Goal: Communication & Community: Participate in discussion

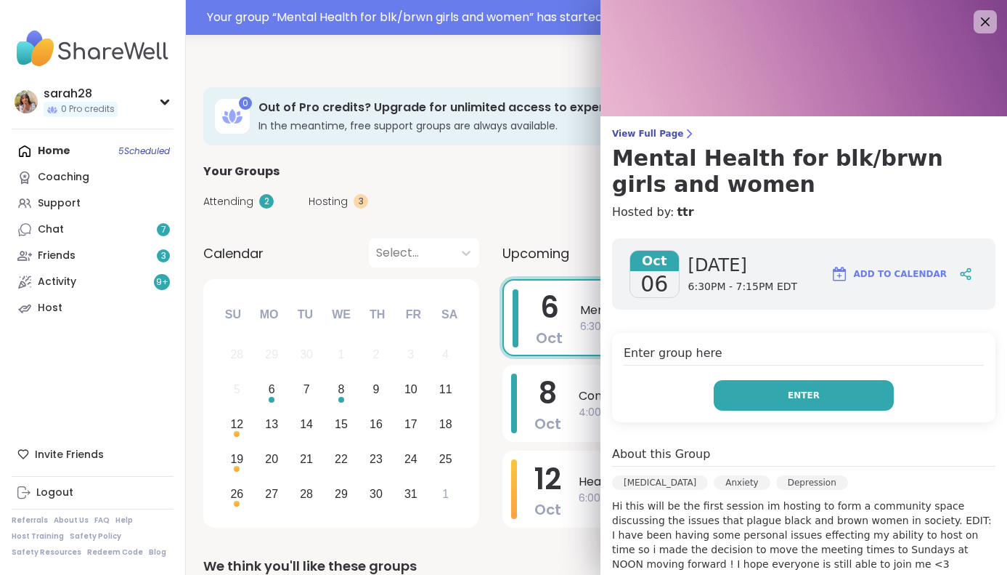
click at [751, 389] on button "Enter" at bounding box center [804, 395] width 180 height 31
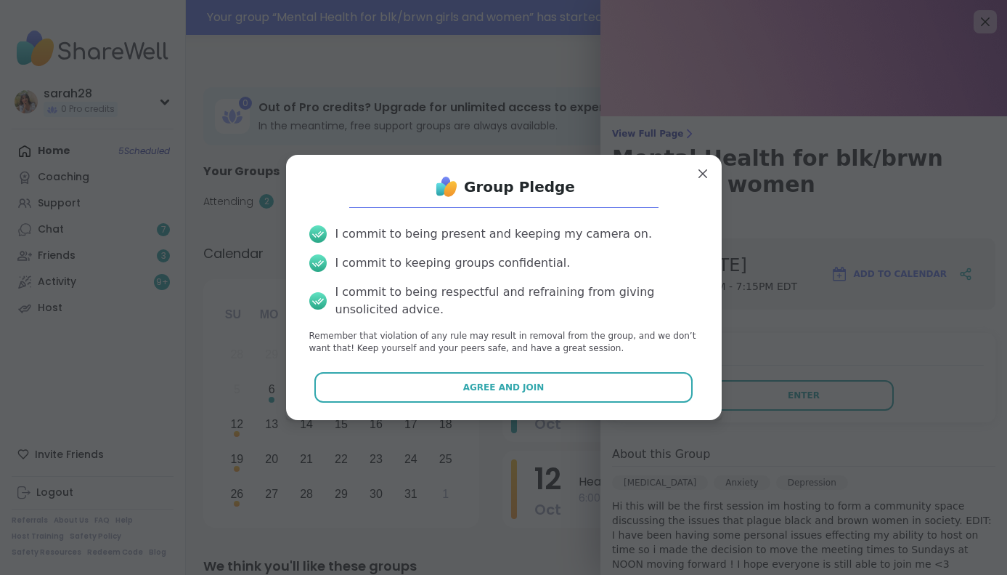
click at [601, 379] on button "Agree and Join" at bounding box center [504, 387] width 378 height 31
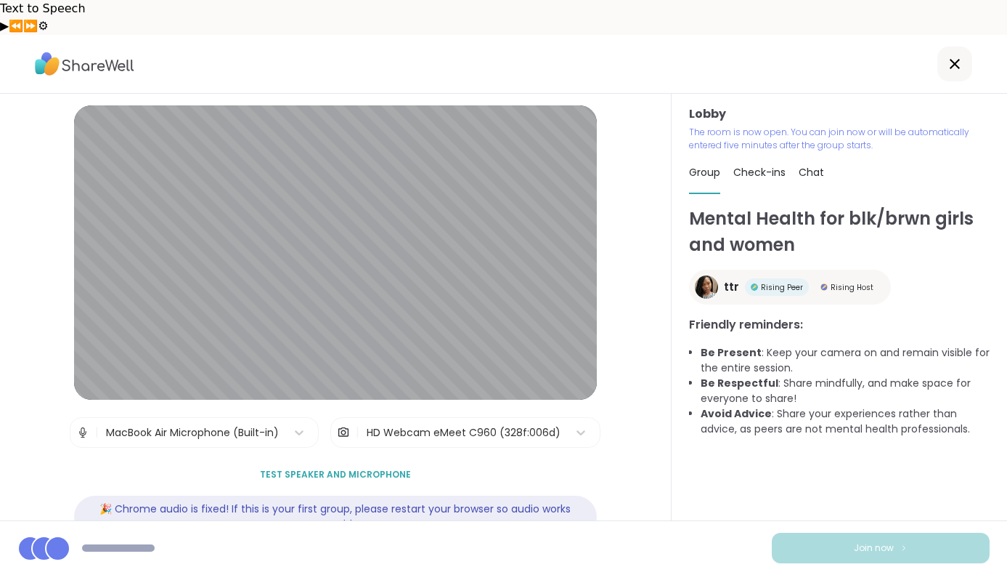
click at [451, 425] on div "HD Webcam eMeet C960 (328f:006d)" at bounding box center [464, 432] width 194 height 15
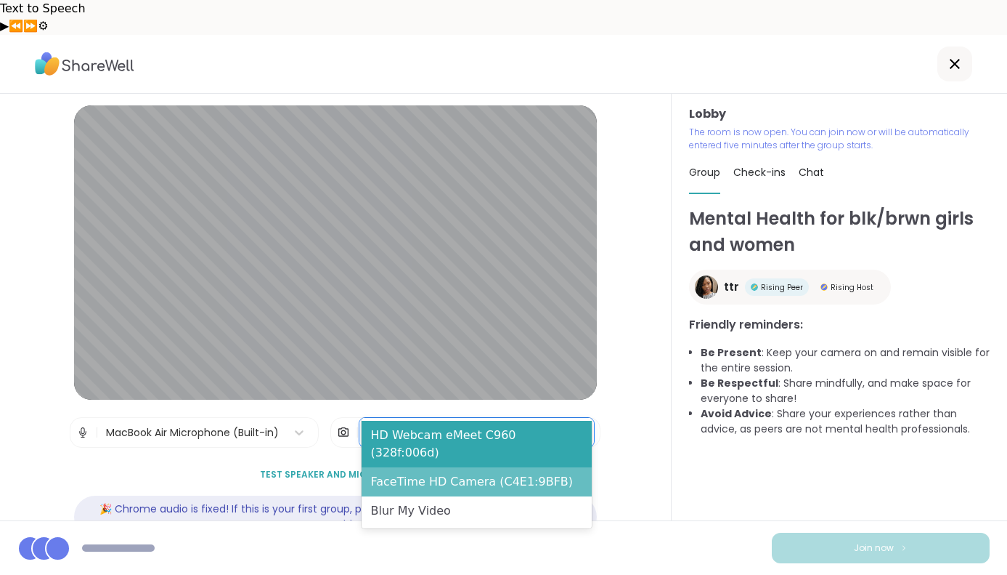
click at [432, 467] on div "FaceTime HD Camera (C4E1:9BFB)" at bounding box center [477, 481] width 230 height 29
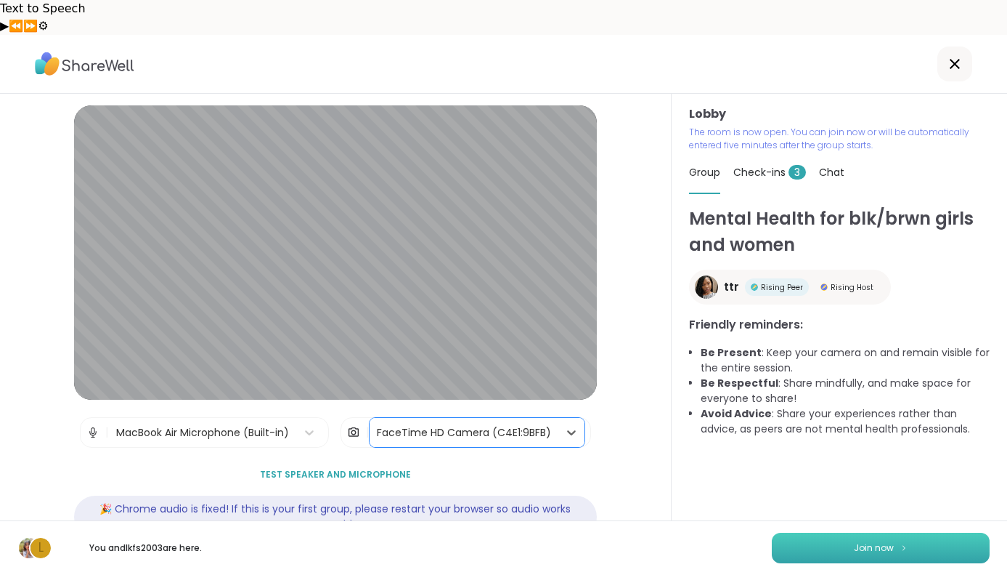
click at [830, 559] on button "Join now" at bounding box center [881, 547] width 218 height 31
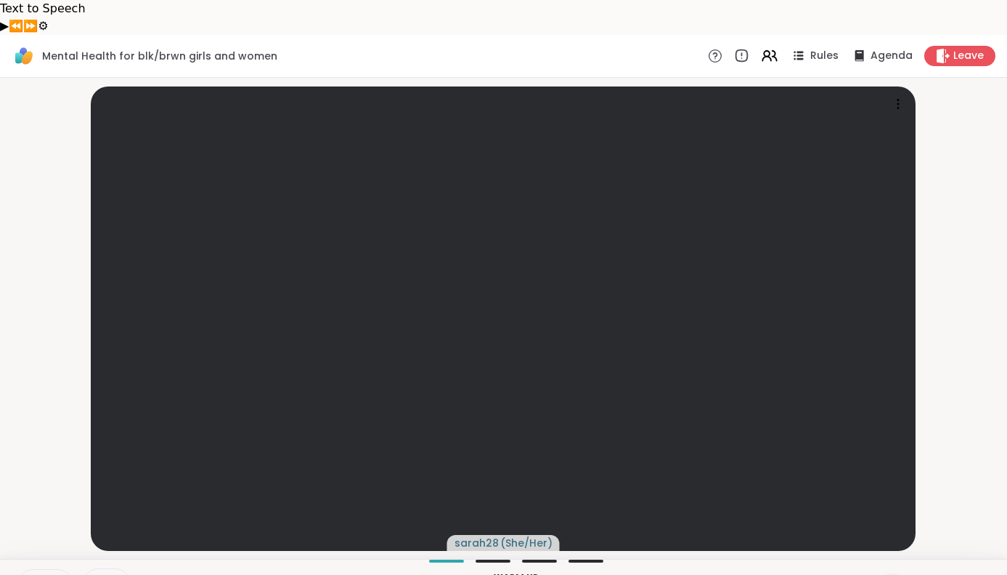
click at [38, 574] on icon at bounding box center [33, 584] width 13 height 13
click at [105, 574] on span at bounding box center [97, 584] width 28 height 14
click at [121, 524] on div "HD Webcam eMeet C960" at bounding box center [127, 532] width 145 height 17
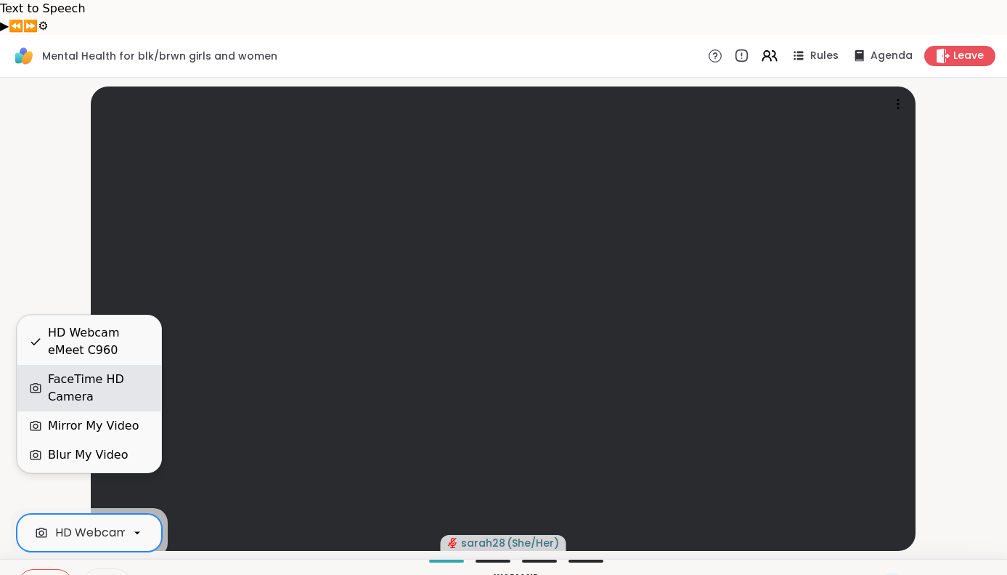
scroll to position [0, 53]
click at [110, 385] on div "FaceTime HD Camera" at bounding box center [99, 387] width 102 height 35
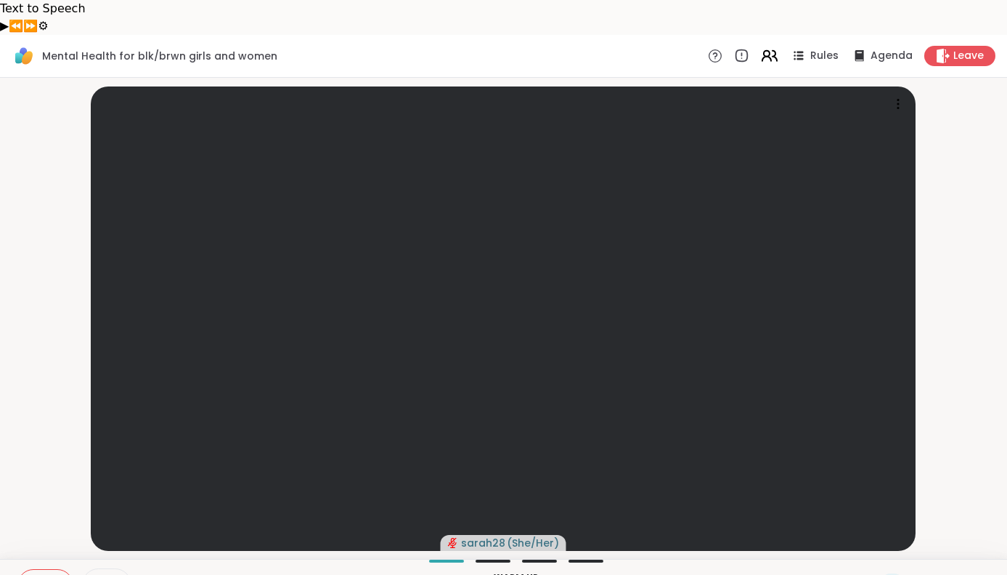
click at [782, 46] on div "Rules Agenda Leave" at bounding box center [852, 56] width 288 height 20
click at [770, 51] on icon at bounding box center [767, 54] width 6 height 6
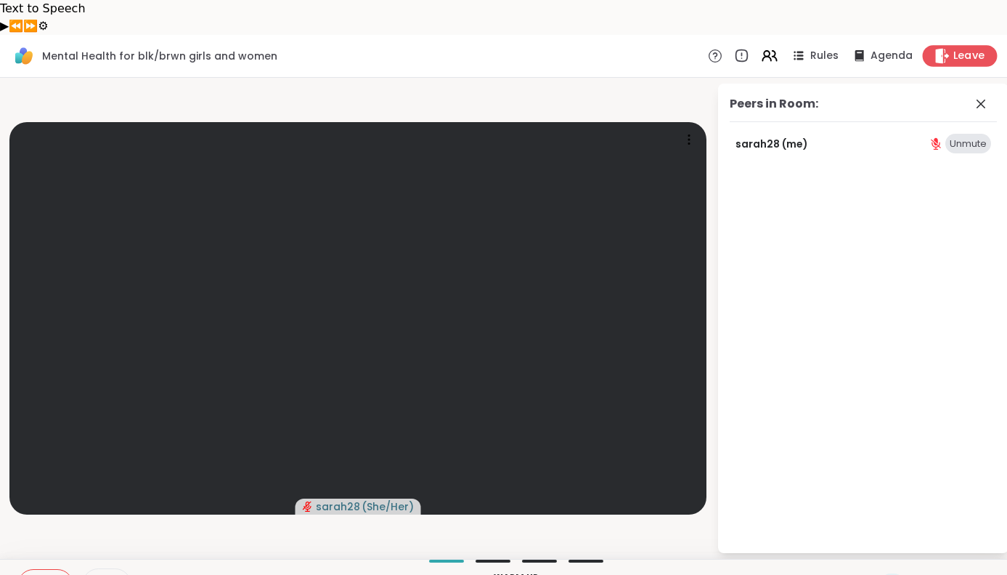
click at [945, 48] on icon at bounding box center [942, 55] width 15 height 15
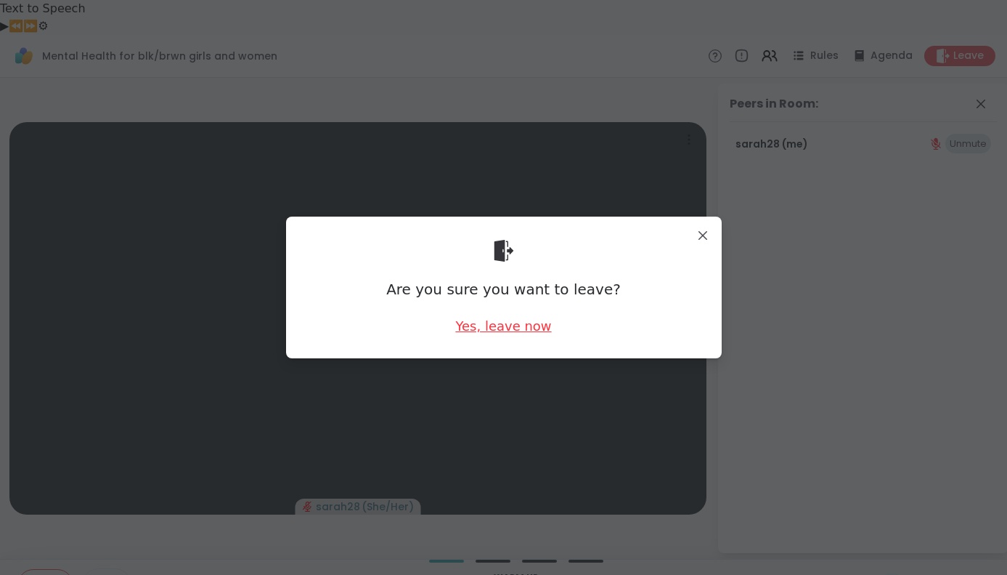
click at [482, 327] on div "Yes, leave now" at bounding box center [503, 326] width 96 height 18
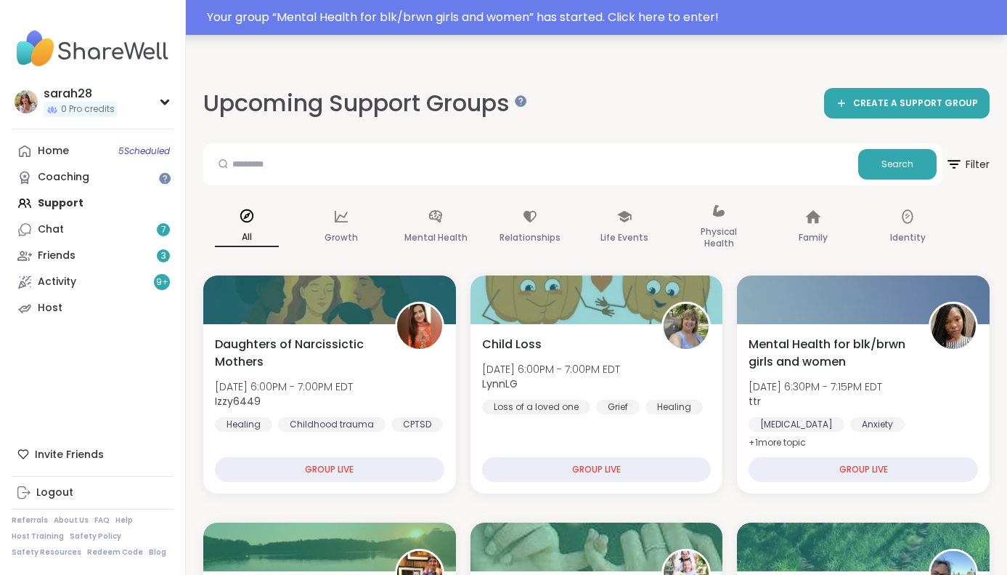
click at [702, 8] on div "Your group “ Mental Health for blk/brwn girls and women ” has started. Click he…" at bounding box center [503, 17] width 1007 height 35
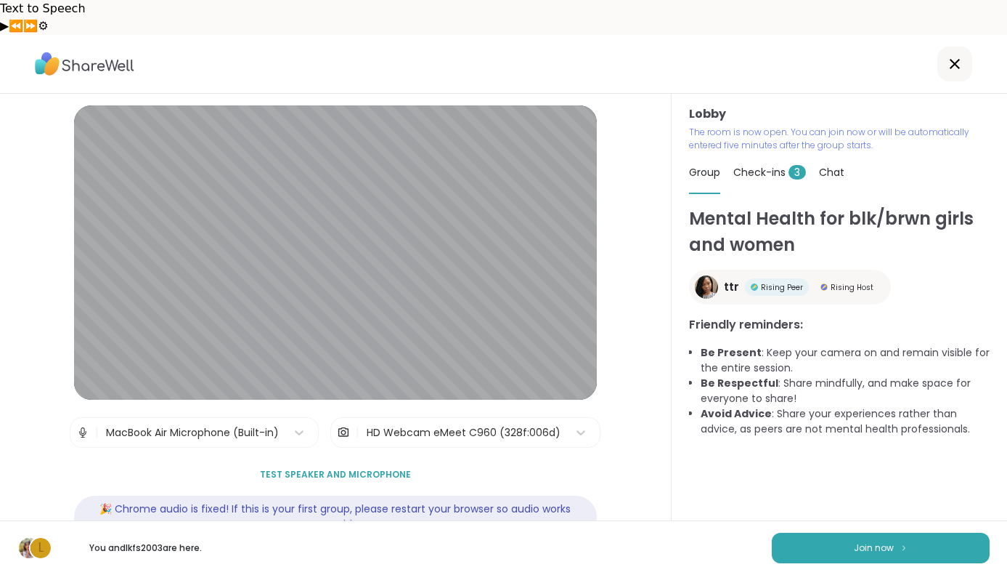
click at [135, 553] on p "You and lkfs2003 are here." at bounding box center [145, 547] width 163 height 13
type textarea "********"
click at [135, 553] on p "You and lkfs2003 are here." at bounding box center [145, 547] width 163 height 13
click at [194, 542] on p "You and lkfs2003 are here." at bounding box center [145, 547] width 163 height 13
